Goal: Communication & Community: Share content

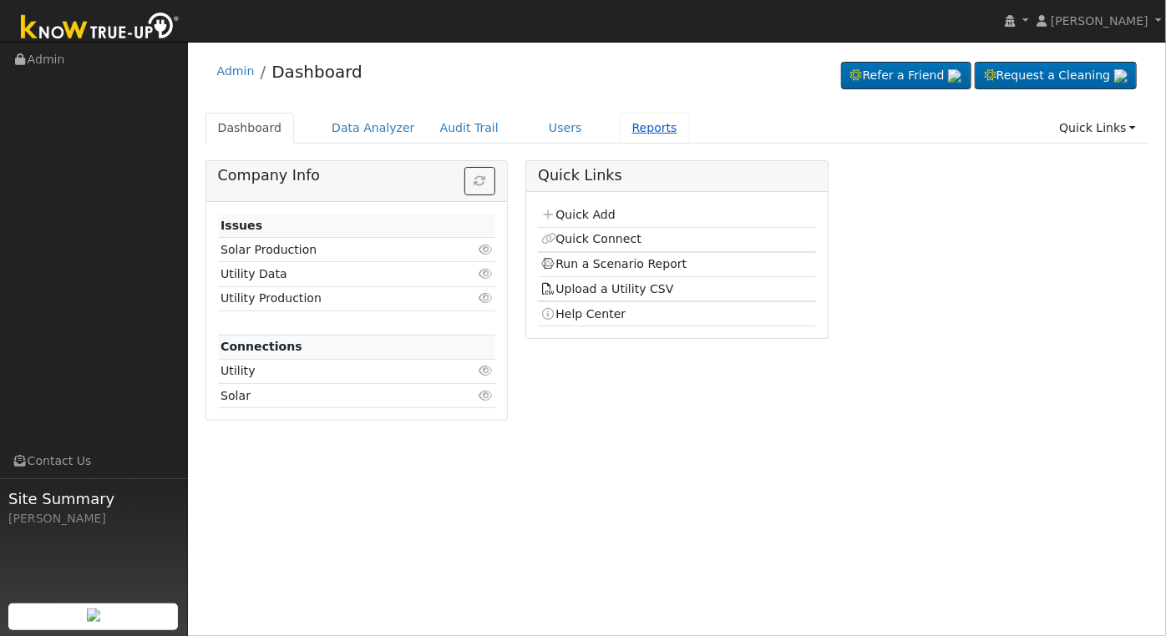
click at [626, 122] on link "Reports" at bounding box center [655, 128] width 70 height 31
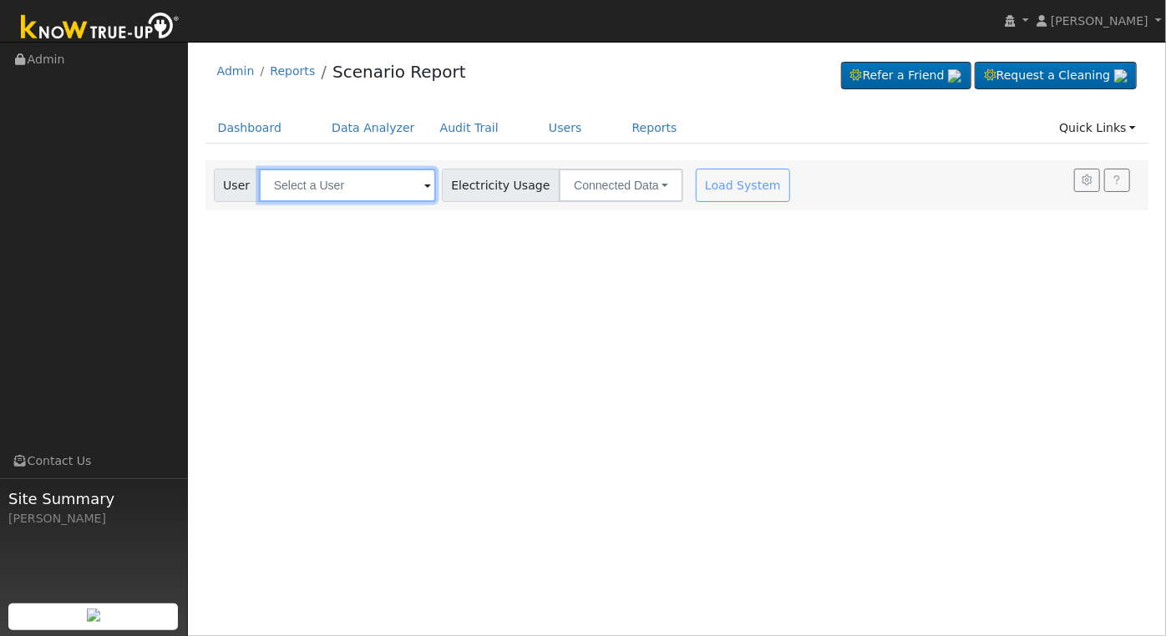
click at [321, 197] on input "text" at bounding box center [347, 185] width 177 height 33
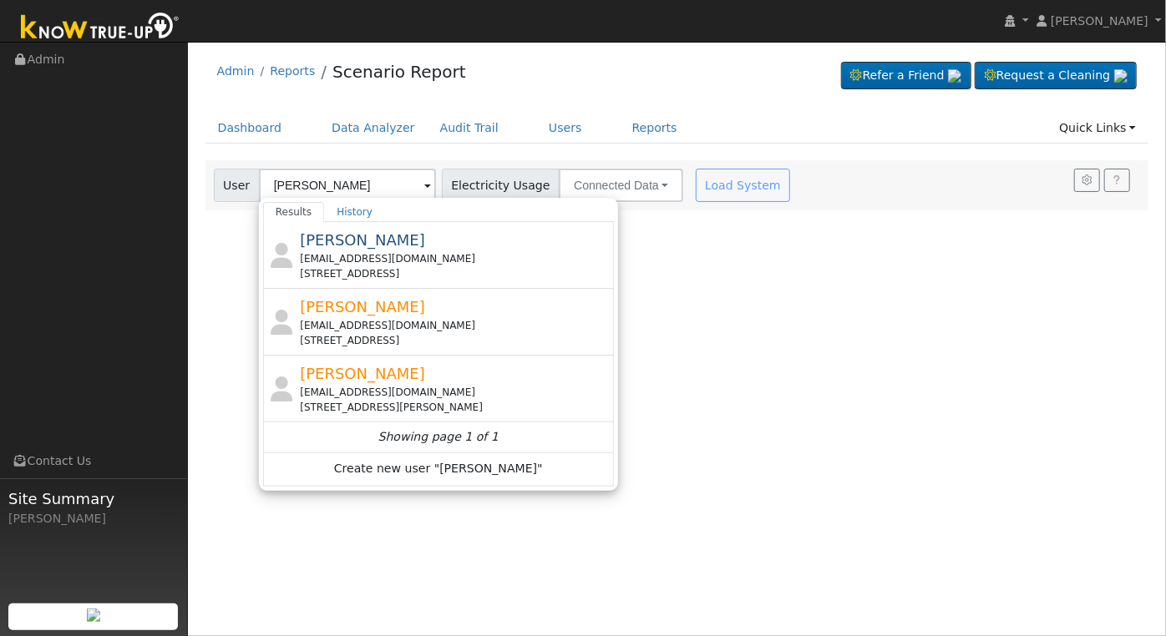
click at [503, 331] on div "[EMAIL_ADDRESS][DOMAIN_NAME] [STREET_ADDRESS]" at bounding box center [455, 333] width 310 height 30
type input "[PERSON_NAME]"
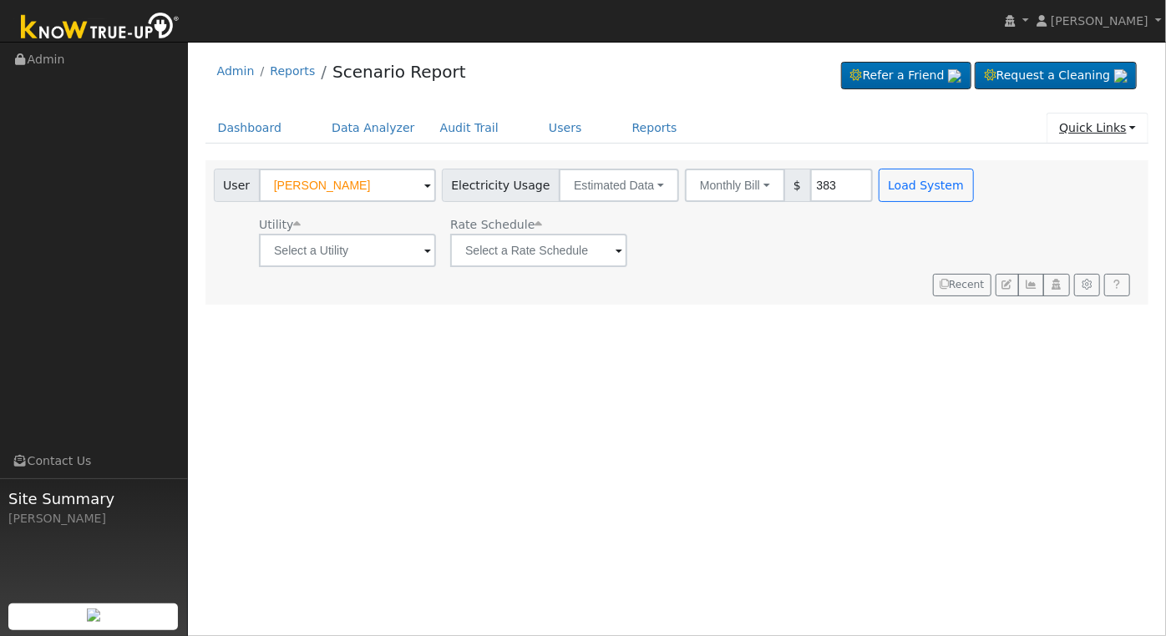
click at [1110, 126] on link "Quick Links" at bounding box center [1097, 128] width 102 height 31
drag, startPoint x: 993, startPoint y: 124, endPoint x: 848, endPoint y: 122, distance: 144.5
click at [993, 124] on ul "Dashboard Data Analyzer Audit Trail Users Reports Quick Links Quick Add Quick C…" at bounding box center [676, 128] width 943 height 31
click at [536, 129] on link "Users" at bounding box center [565, 128] width 58 height 31
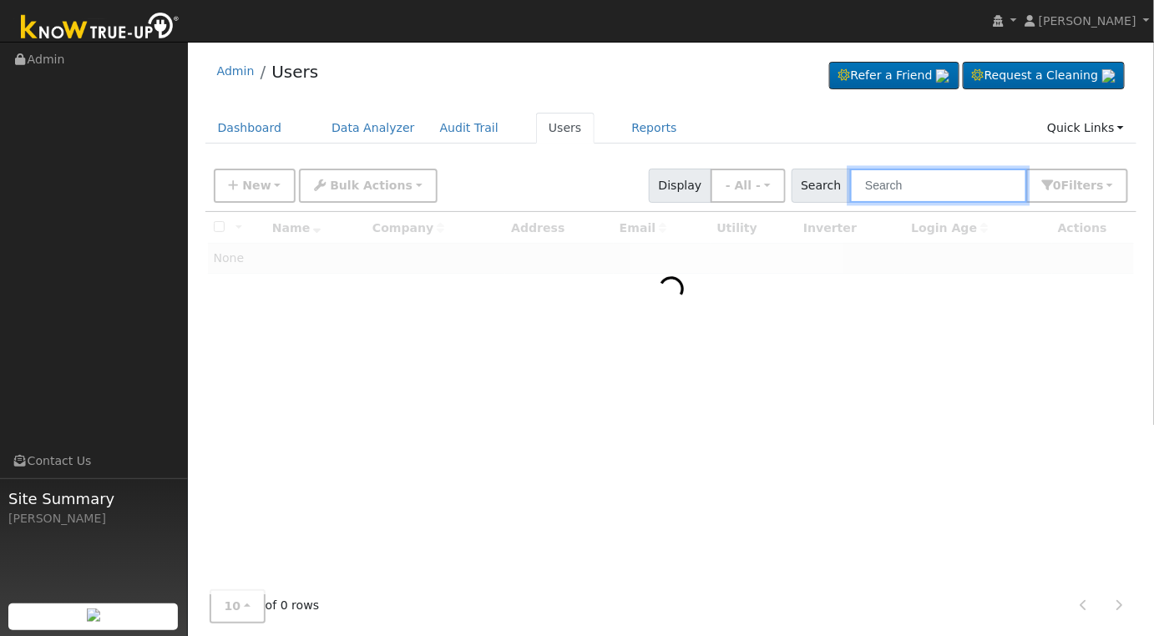
click at [939, 182] on input "text" at bounding box center [938, 186] width 177 height 34
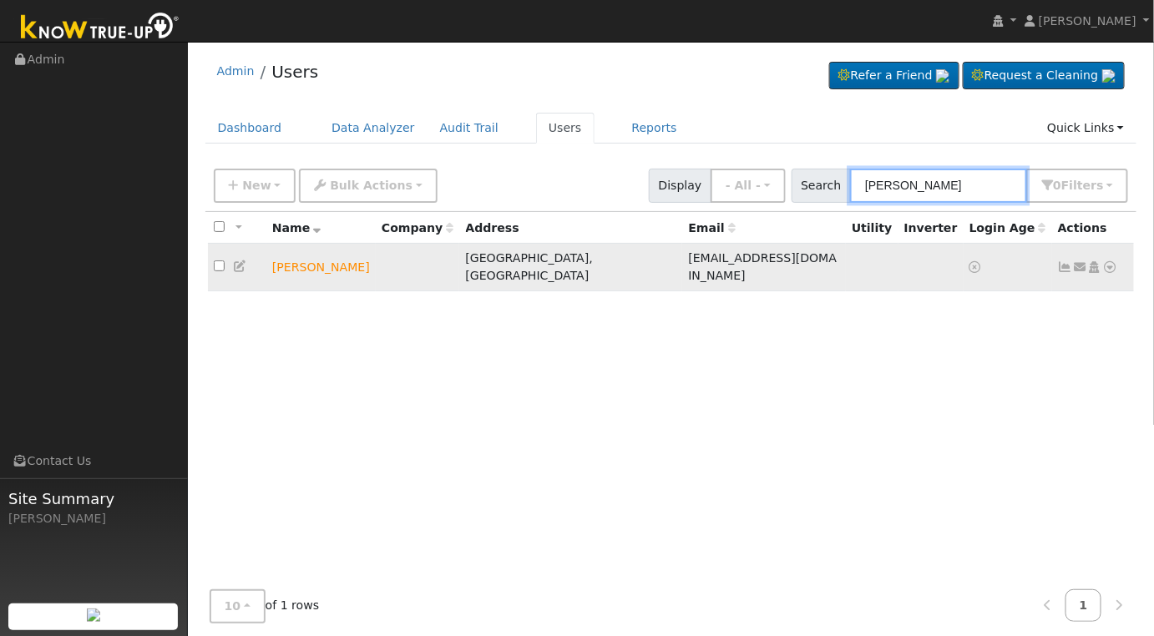
type input "ken mots"
click at [1079, 262] on icon at bounding box center [1080, 267] width 15 height 12
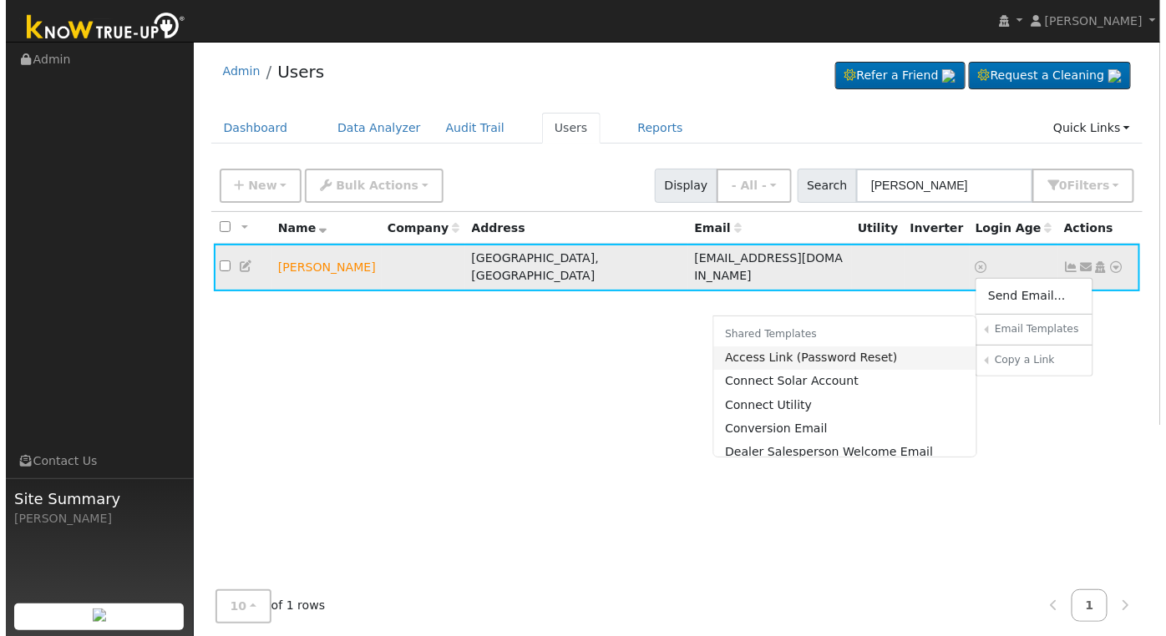
scroll to position [284, 0]
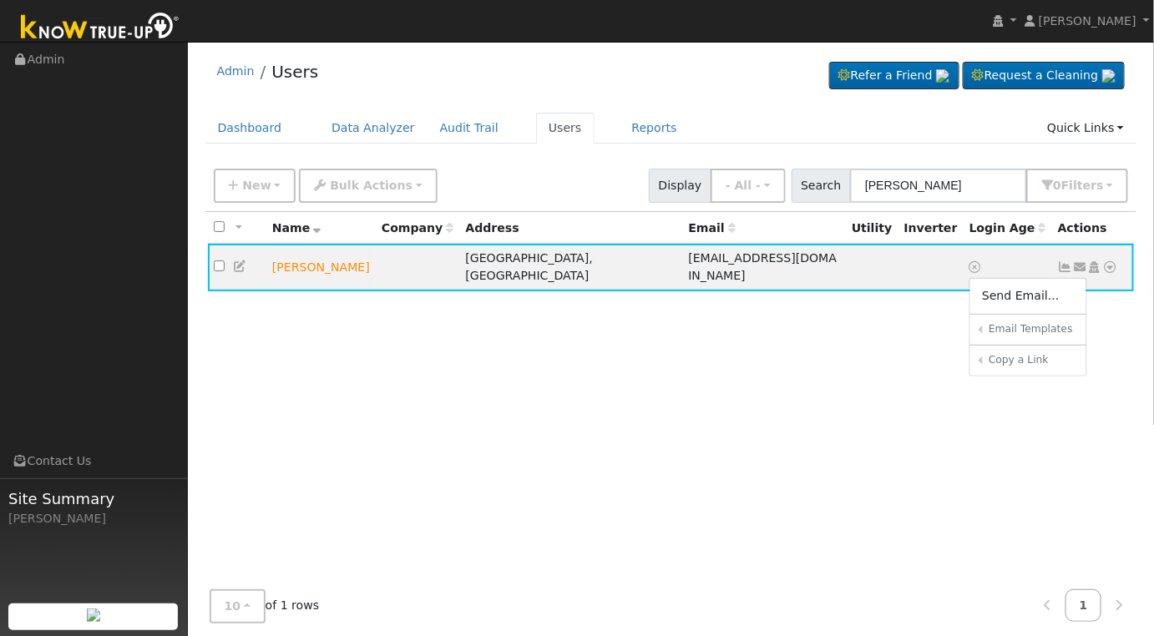
click at [0, 0] on link "Sharing Data for Solar / Battery Proposal" at bounding box center [0, 0] width 0 height 0
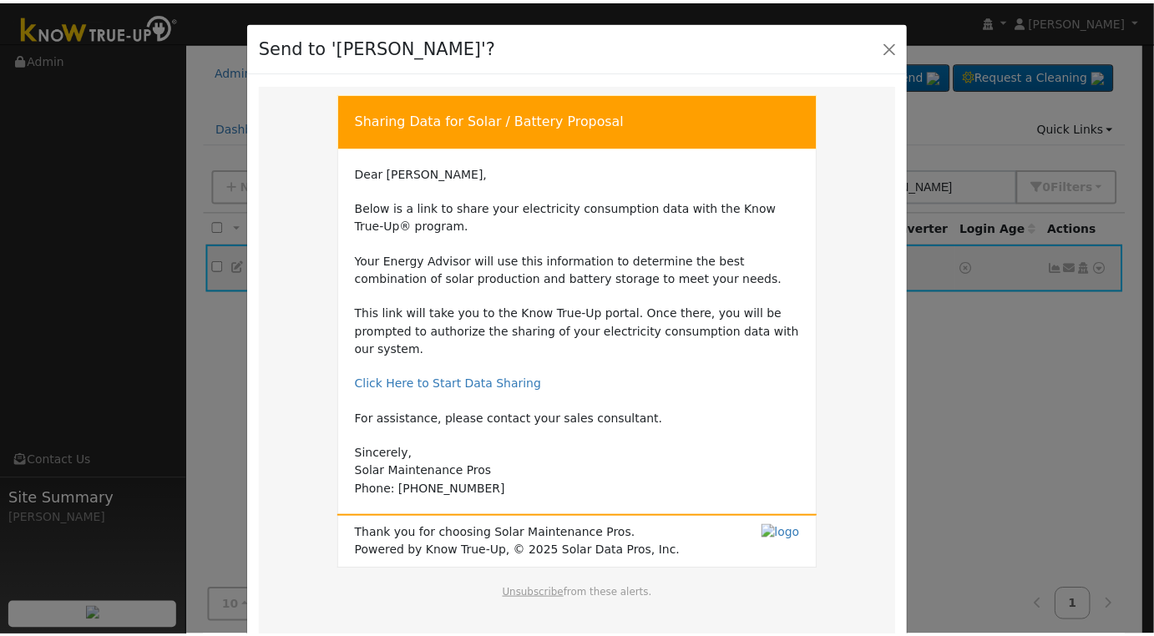
scroll to position [73, 0]
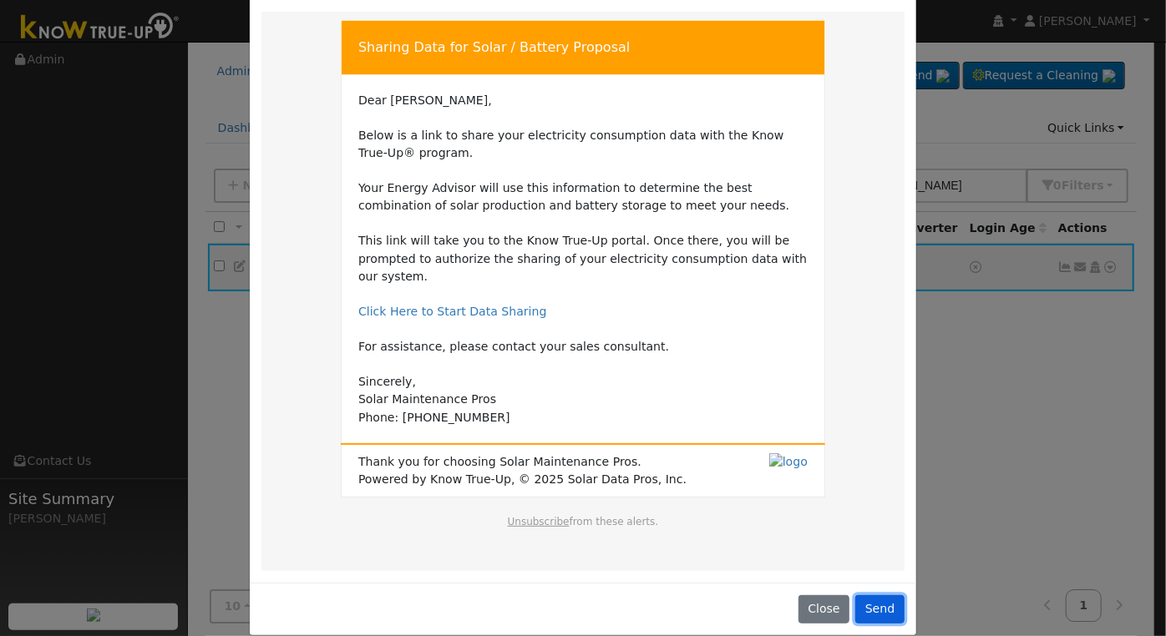
click at [870, 595] on button "Send" at bounding box center [879, 609] width 49 height 28
